Goal: Check status: Check status

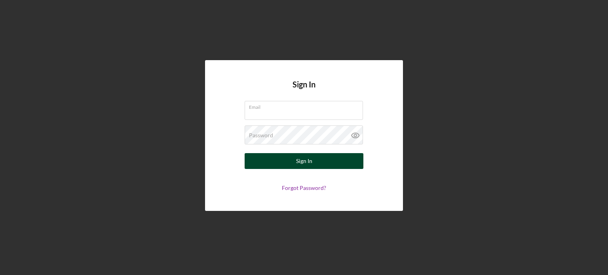
type input "[PERSON_NAME][EMAIL_ADDRESS][PERSON_NAME][DOMAIN_NAME]"
click at [322, 162] on button "Sign In" at bounding box center [304, 161] width 119 height 16
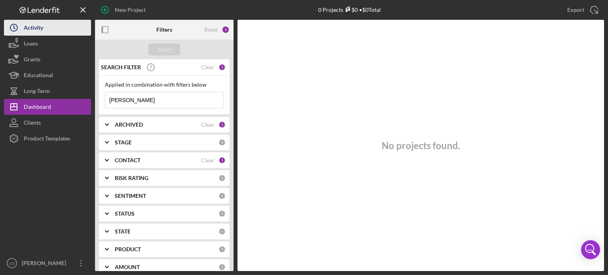
click at [44, 30] on button "Icon/History Activity" at bounding box center [47, 28] width 87 height 16
